Goal: Task Accomplishment & Management: Use online tool/utility

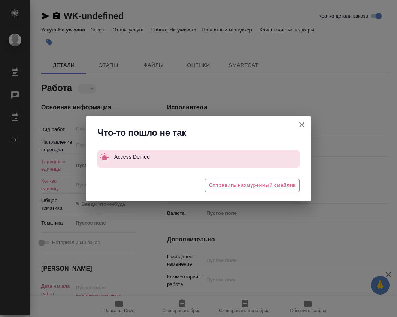
type textarea "x"
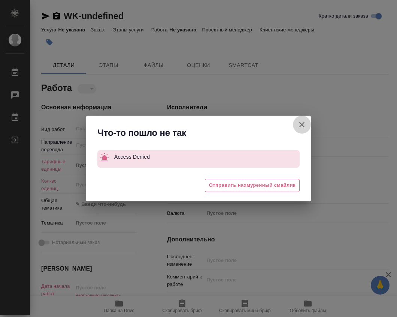
click at [304, 125] on icon "button" at bounding box center [301, 124] width 9 height 9
type textarea "x"
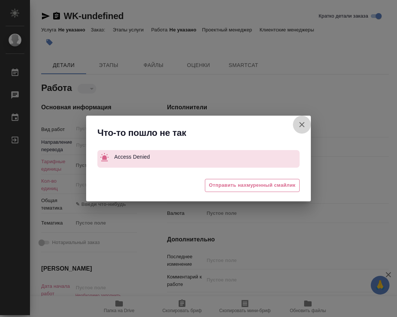
type textarea "x"
